Goal: Find specific fact: Find specific fact

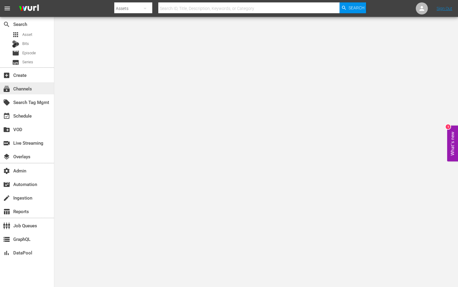
click at [14, 90] on div "subscriptions Channels" at bounding box center [17, 87] width 34 height 5
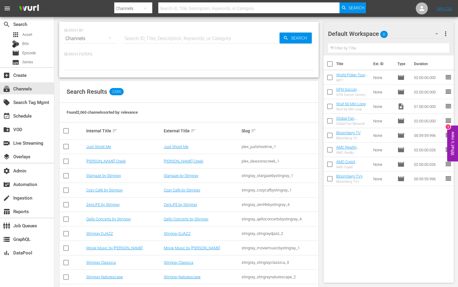
click at [178, 43] on hr at bounding box center [201, 43] width 156 height 0
click at [179, 39] on input "text" at bounding box center [201, 38] width 156 height 14
paste input "plaion_pictures_gmbh_donmatteo_1"
type input "plaion_pictures_gmbh_donmatteo_1"
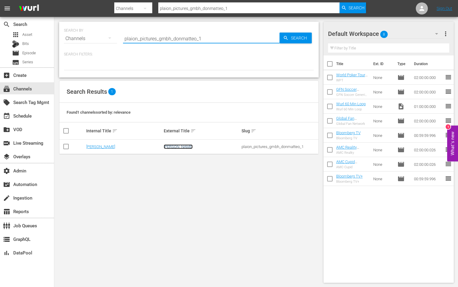
click at [170, 148] on link "Don Matteo" at bounding box center [178, 146] width 29 height 5
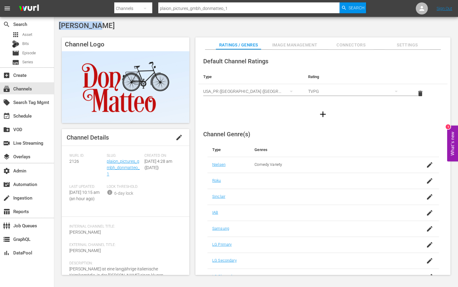
drag, startPoint x: 128, startPoint y: 24, endPoint x: 55, endPoint y: 24, distance: 73.2
click at [55, 24] on div "Don Matteo Channel Logo Channel Details edit Wurl ID: 2126 Slug: plaion_picture…" at bounding box center [255, 150] width 403 height 266
copy span "Don Matteo"
drag, startPoint x: 127, startPoint y: 174, endPoint x: 106, endPoint y: 163, distance: 24.1
click at [107, 163] on div "Slug: plaion_pictures_gmbh_donmatteo_1" at bounding box center [125, 168] width 37 height 31
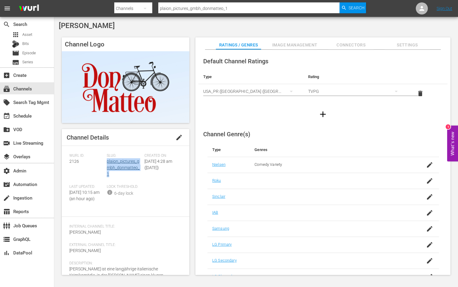
copy link "plaion_pictures_gmbh_donmatteo_1"
click at [73, 161] on span "2126" at bounding box center [74, 161] width 10 height 5
copy span "2126"
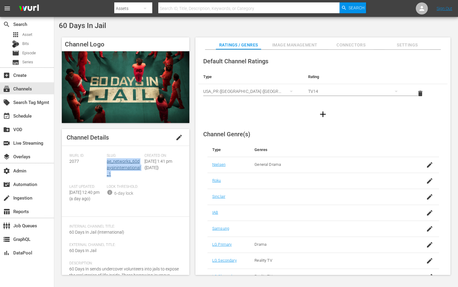
drag, startPoint x: 115, startPoint y: 172, endPoint x: 107, endPoint y: 160, distance: 14.5
click at [107, 160] on div "Slug: ae_networks_60daysininternational_1" at bounding box center [125, 168] width 37 height 31
copy link "ae_networks_60daysininternational_1"
click at [69, 164] on div "Channel Details edit [PERSON_NAME] ID: 2077 Slug: ae_networks_60daysininternati…" at bounding box center [125, 202] width 127 height 146
click at [71, 162] on span "2077" at bounding box center [74, 161] width 10 height 5
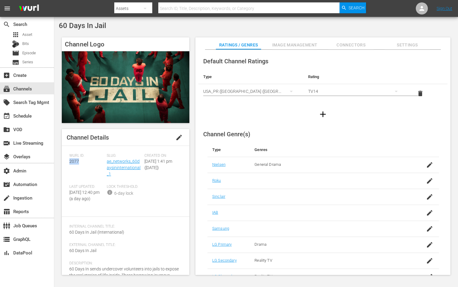
click at [71, 162] on span "2077" at bounding box center [74, 161] width 10 height 5
copy span "2077"
drag, startPoint x: 114, startPoint y: 24, endPoint x: 55, endPoint y: 25, distance: 58.8
click at [55, 25] on div "60 Days In Jail Channel Logo Channel Details edit [PERSON_NAME] ID: 2077 Slug: …" at bounding box center [255, 150] width 403 height 266
copy span "60 Days In Jail"
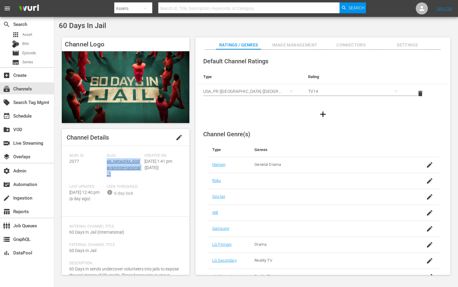
drag, startPoint x: 124, startPoint y: 174, endPoint x: 106, endPoint y: 163, distance: 21.4
click at [107, 163] on div "Slug: ae_networks_60daysininternational_1" at bounding box center [125, 168] width 37 height 31
copy link "ae_networks_60daysininternational_1"
click at [72, 161] on span "2077" at bounding box center [74, 161] width 10 height 5
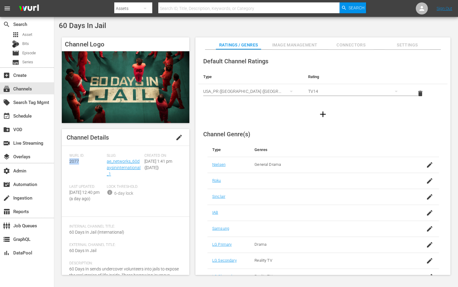
copy span "2077"
